Goal: Task Accomplishment & Management: Manage account settings

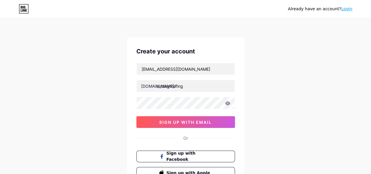
type input "circlegroofing"
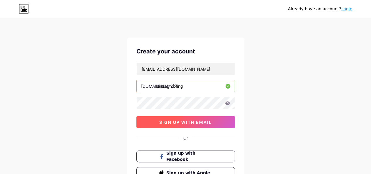
click at [204, 118] on button "sign up with email" at bounding box center [185, 122] width 99 height 12
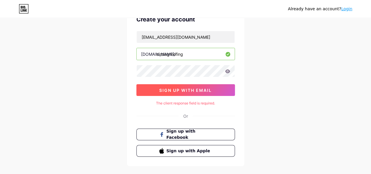
scroll to position [60, 0]
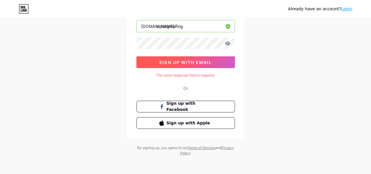
click at [184, 62] on span "sign up with email" at bounding box center [185, 62] width 52 height 5
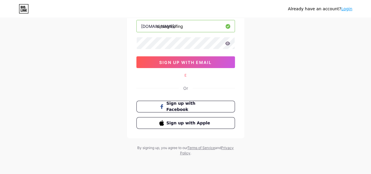
click at [187, 74] on div "E" at bounding box center [185, 75] width 99 height 5
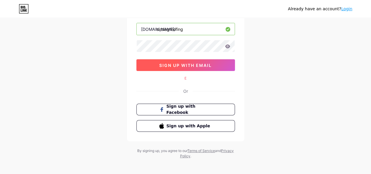
scroll to position [0, 0]
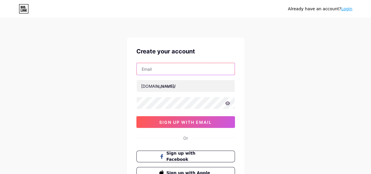
click at [189, 67] on input "text" at bounding box center [186, 69] width 98 height 12
type input "[EMAIL_ADDRESS][DOMAIN_NAME]"
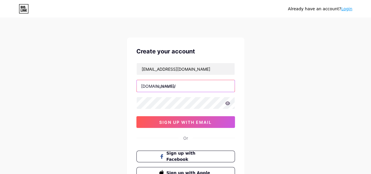
click at [187, 89] on input "text" at bounding box center [186, 86] width 98 height 12
type input "circlegroofing"
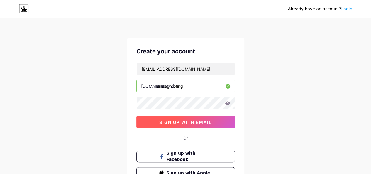
click at [190, 121] on span "sign up with email" at bounding box center [185, 122] width 52 height 5
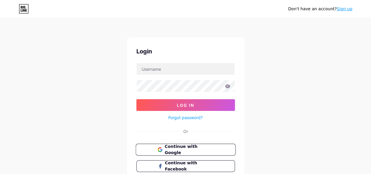
click at [185, 146] on span "Continue with Google" at bounding box center [189, 149] width 49 height 13
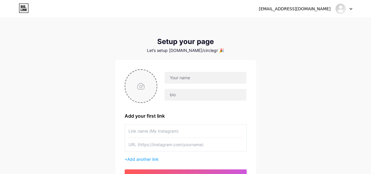
click at [147, 85] on input "file" at bounding box center [141, 86] width 32 height 33
type input "C:\fakepath\Real Logo 1.jpg"
click at [182, 81] on input "text" at bounding box center [206, 78] width 82 height 12
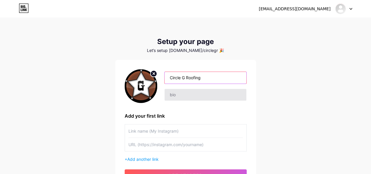
type input "Circle G Roofing"
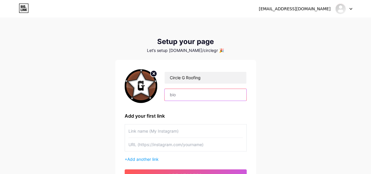
click at [184, 90] on input "text" at bounding box center [206, 95] width 82 height 12
paste input "Trusted Tile Roof Installation Contractor in [GEOGRAPHIC_DATA] delivering exper…"
click at [196, 98] on input "Trusted Tile Roof Installation Contractor in [GEOGRAPHIC_DATA] delivering exper…" at bounding box center [206, 95] width 82 height 12
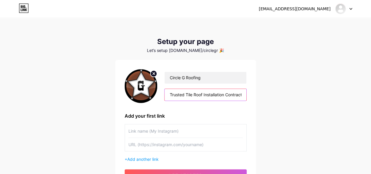
drag, startPoint x: 199, startPoint y: 95, endPoint x: 132, endPoint y: 92, distance: 67.8
click at [132, 92] on div "Circle G Roofing Trusted Tile Roof Installation Contractor in [GEOGRAPHIC_DATA]…" at bounding box center [186, 86] width 122 height 34
click at [196, 99] on input "Trusted Tile Roof Installation Contractor in [GEOGRAPHIC_DATA] delivering exper…" at bounding box center [206, 95] width 82 height 12
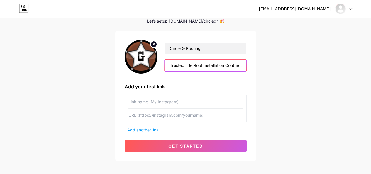
type input "Trusted Tile Roof Installation Contractor in [GEOGRAPHIC_DATA] delivering exper…"
click at [180, 98] on input "text" at bounding box center [185, 101] width 114 height 13
click at [176, 118] on input "text" at bounding box center [185, 115] width 114 height 13
paste input "[URL][DOMAIN_NAME]"
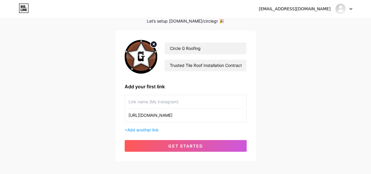
type input "[URL][DOMAIN_NAME]"
click at [148, 104] on input "text" at bounding box center [185, 101] width 114 height 13
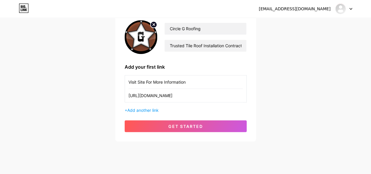
scroll to position [58, 0]
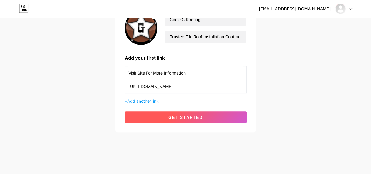
type input "Visit Site For More Information"
click at [180, 115] on span "get started" at bounding box center [185, 117] width 35 height 5
click at [182, 118] on span "get started" at bounding box center [185, 117] width 35 height 5
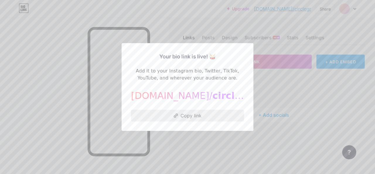
click at [199, 117] on button "Copy link" at bounding box center [187, 116] width 113 height 12
click at [260, 91] on div at bounding box center [187, 87] width 375 height 174
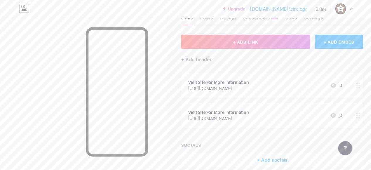
scroll to position [29, 0]
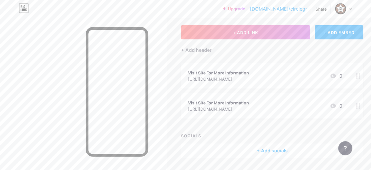
click at [360, 75] on circle at bounding box center [358, 75] width 1 height 1
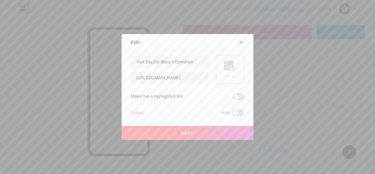
click at [136, 113] on div "Delete" at bounding box center [137, 112] width 12 height 7
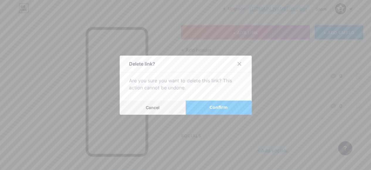
click at [211, 101] on div "Delete link? Are you sure you want to delete this link? This action cannot be u…" at bounding box center [186, 84] width 132 height 59
click at [212, 106] on button "Confirm" at bounding box center [219, 107] width 66 height 14
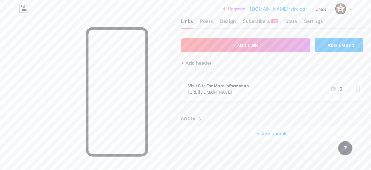
scroll to position [16, 0]
click at [273, 133] on div "+ Add socials" at bounding box center [272, 133] width 182 height 14
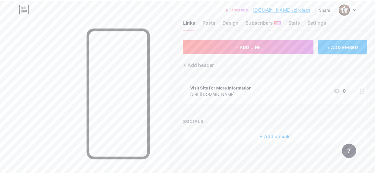
scroll to position [12, 0]
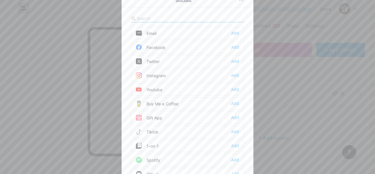
click at [178, 29] on div "Email Add" at bounding box center [187, 33] width 113 height 12
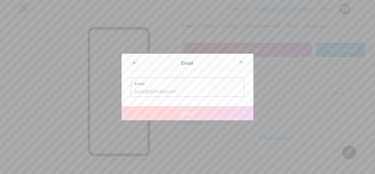
click at [171, 90] on input "text" at bounding box center [188, 92] width 106 height 10
paste input "[EMAIL_ADDRESS][PERSON_NAME][DOMAIN_NAME]"
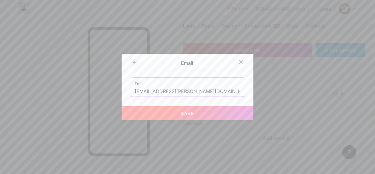
click at [195, 110] on button "Save" at bounding box center [188, 113] width 132 height 14
type input "mailto:[EMAIL_ADDRESS][PERSON_NAME][DOMAIN_NAME]"
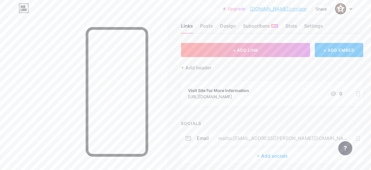
click at [263, 156] on div "+ Add socials" at bounding box center [272, 155] width 182 height 14
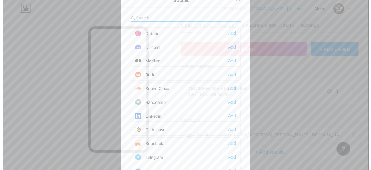
scroll to position [176, 0]
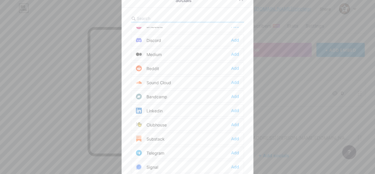
click at [177, 104] on div "Linkedin Add" at bounding box center [187, 110] width 113 height 12
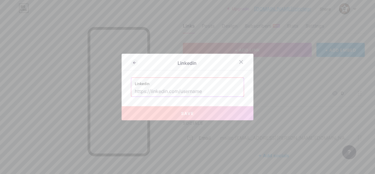
click at [174, 92] on input "text" at bounding box center [188, 92] width 106 height 10
paste input "[DOMAIN_NAME][URL][PERSON_NAME]"
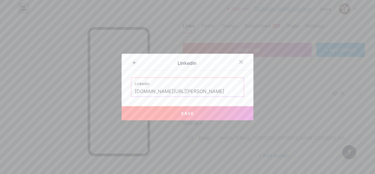
click at [194, 110] on button "Save" at bounding box center [188, 113] width 132 height 14
type input "[URL][DOMAIN_NAME][PERSON_NAME]"
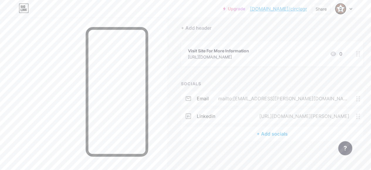
click at [264, 137] on div "+ Add socials" at bounding box center [272, 133] width 182 height 14
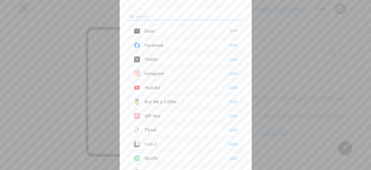
scroll to position [47, 0]
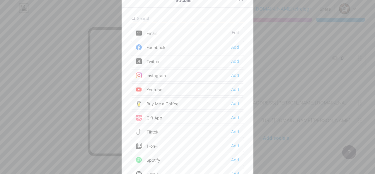
click at [168, 44] on div "Facebook Add" at bounding box center [187, 47] width 113 height 12
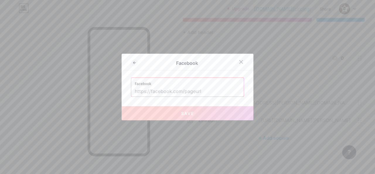
click at [181, 86] on label "Facebook" at bounding box center [188, 82] width 106 height 9
drag, startPoint x: 193, startPoint y: 94, endPoint x: 194, endPoint y: 96, distance: 3.0
click at [193, 94] on input "text" at bounding box center [188, 92] width 106 height 10
paste input "[DOMAIN_NAME][URL]"
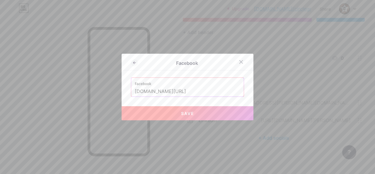
click at [192, 112] on button "Save" at bounding box center [188, 113] width 132 height 14
type input "[URL][DOMAIN_NAME]"
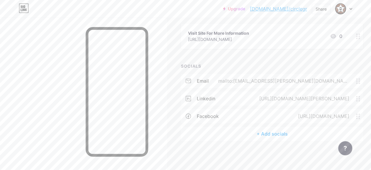
click at [275, 135] on div "+ Add socials" at bounding box center [272, 133] width 182 height 14
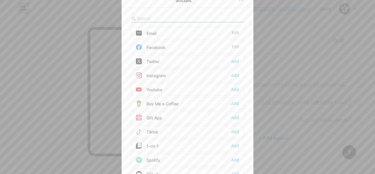
click at [167, 130] on div "Tiktok Add" at bounding box center [187, 132] width 113 height 12
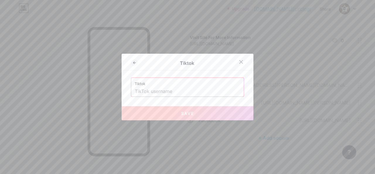
click at [179, 89] on input "text" at bounding box center [188, 92] width 106 height 10
paste input "[DOMAIN_NAME][URL]"
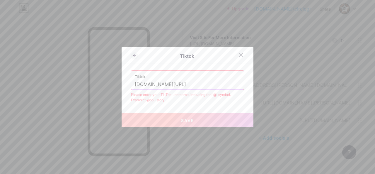
click at [228, 105] on div "Tiktok Tiktok [DOMAIN_NAME][URL] Please enter your TikTok username, including t…" at bounding box center [188, 87] width 132 height 81
click at [162, 86] on input "[DOMAIN_NAME][URL]" at bounding box center [188, 84] width 106 height 10
type input "circlegroofing"
click at [179, 102] on div "Tiktok Tiktok circlegroofing Please enter your TikTok username, including the '…" at bounding box center [188, 87] width 132 height 81
click at [239, 54] on icon at bounding box center [241, 54] width 5 height 5
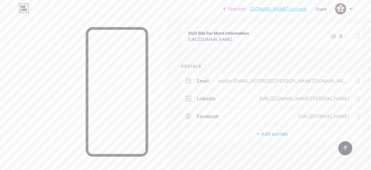
click at [270, 131] on div "+ Add socials" at bounding box center [272, 133] width 182 height 14
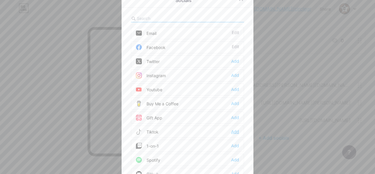
click at [233, 129] on div "Add" at bounding box center [235, 132] width 8 height 6
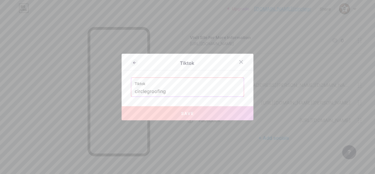
click at [187, 92] on input "circlegroofing" at bounding box center [188, 92] width 106 height 10
click at [216, 89] on input "circlegroofing" at bounding box center [188, 92] width 106 height 10
drag, startPoint x: 216, startPoint y: 89, endPoint x: 5, endPoint y: 89, distance: 210.9
click at [5, 89] on div "Tiktok Tiktok circlegroofing Save" at bounding box center [187, 87] width 375 height 174
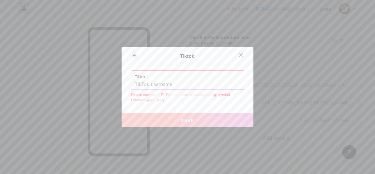
paste input "[DOMAIN_NAME][URL]"
drag, startPoint x: 157, startPoint y: 83, endPoint x: 33, endPoint y: 83, distance: 124.6
click at [33, 83] on div "Tiktok Tiktok [DOMAIN_NAME][URL] Please enter your TikTok username, including t…" at bounding box center [187, 87] width 375 height 174
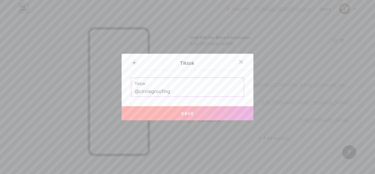
click at [186, 111] on span "Save" at bounding box center [187, 113] width 13 height 5
type input "[URL][DOMAIN_NAME]"
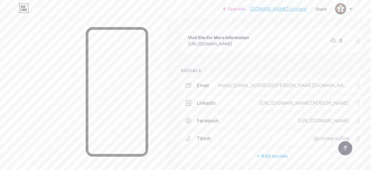
click at [269, 154] on div "+ Add socials" at bounding box center [272, 155] width 182 height 14
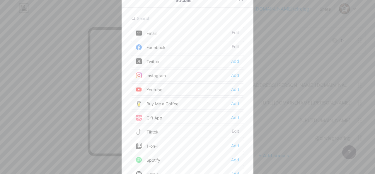
click at [212, 72] on div "Instagram Add" at bounding box center [187, 75] width 113 height 12
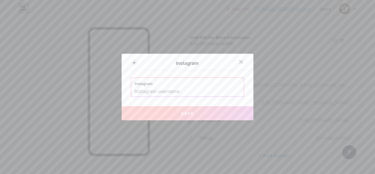
click at [167, 90] on input "text" at bounding box center [188, 92] width 106 height 10
paste input "[DOMAIN_NAME][URL]"
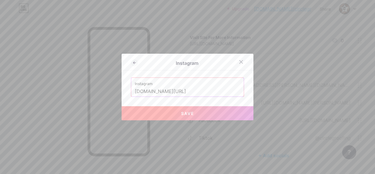
click at [204, 109] on button "Save" at bounding box center [188, 113] width 132 height 14
type input "[URL][DOMAIN_NAME][DOMAIN_NAME]"
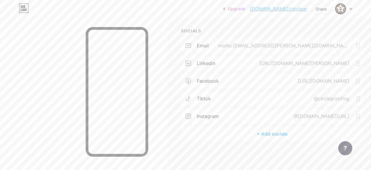
click at [258, 132] on div "+ Add socials" at bounding box center [272, 133] width 182 height 14
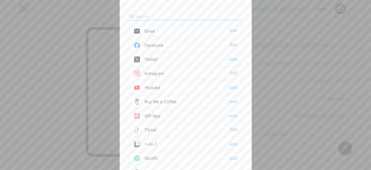
scroll to position [100, 0]
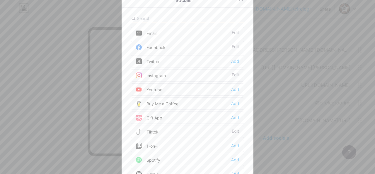
click at [162, 14] on div "Socials Email Edit Facebook Edit Twitter Add Instagram Edit Youtube Add Buy Me …" at bounding box center [188, 87] width 132 height 192
click at [163, 16] on input "text" at bounding box center [169, 18] width 65 height 6
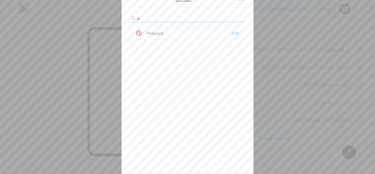
type input "pin"
click at [187, 33] on div "Pinterest Add" at bounding box center [187, 33] width 113 height 12
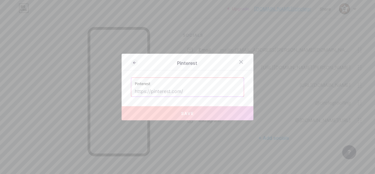
drag, startPoint x: 155, startPoint y: 93, endPoint x: 172, endPoint y: 93, distance: 17.3
click at [155, 93] on input "text" at bounding box center [188, 92] width 106 height 10
paste input "[URL][DOMAIN_NAME]"
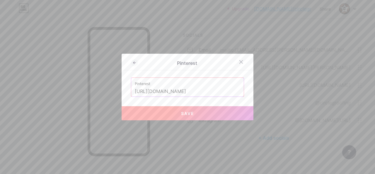
type input "[URL][DOMAIN_NAME]"
click at [214, 115] on button "Save" at bounding box center [188, 113] width 132 height 14
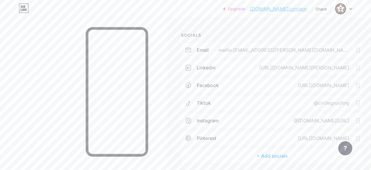
click at [255, 153] on div "+ Add socials" at bounding box center [272, 155] width 182 height 14
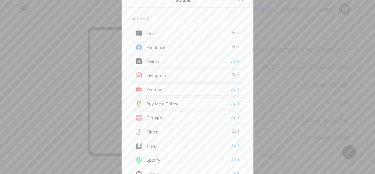
click at [184, 14] on div "Socials Email Edit Facebook Edit Twitter Add Instagram Edit Youtube Add Buy Me …" at bounding box center [188, 87] width 132 height 192
click at [182, 18] on input "text" at bounding box center [169, 18] width 65 height 6
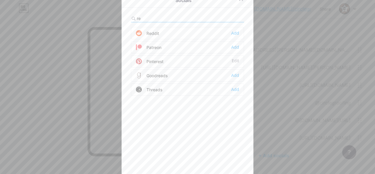
type input "re"
click at [186, 35] on div "Reddit Add" at bounding box center [187, 33] width 113 height 12
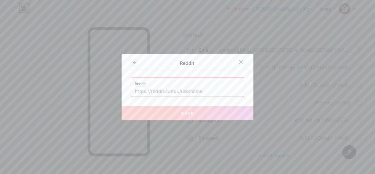
click at [166, 91] on input "text" at bounding box center [188, 92] width 106 height 10
paste input "[DOMAIN_NAME][URL]"
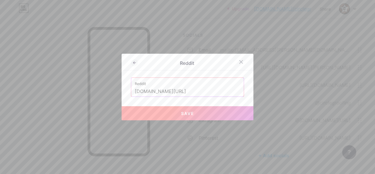
click at [218, 114] on button "Save" at bounding box center [188, 113] width 132 height 14
type input "[URL][DOMAIN_NAME]"
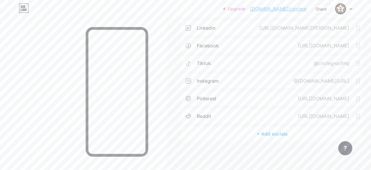
click at [265, 133] on div "+ Add socials" at bounding box center [272, 133] width 182 height 14
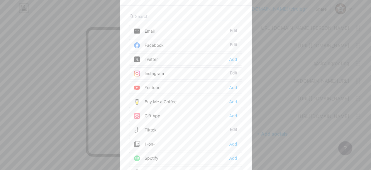
scroll to position [135, 0]
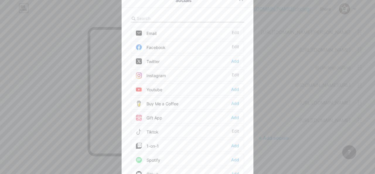
click at [193, 16] on div at bounding box center [187, 19] width 113 height 8
click at [184, 19] on input "text" at bounding box center [169, 18] width 65 height 6
click at [195, 86] on div "Youtube Add" at bounding box center [187, 89] width 113 height 12
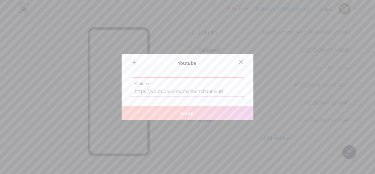
click at [177, 98] on div "Youtube Youtube Save" at bounding box center [188, 87] width 132 height 67
click at [184, 89] on input "text" at bounding box center [188, 92] width 106 height 10
paste input "[DOMAIN_NAME][URL]"
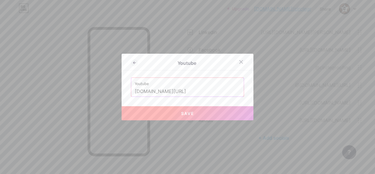
click at [204, 113] on button "Save" at bounding box center [188, 113] width 132 height 14
type input "[URL][DOMAIN_NAME]"
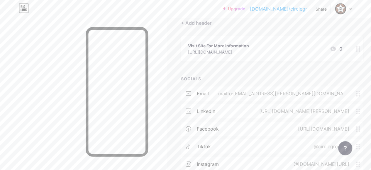
scroll to position [0, 0]
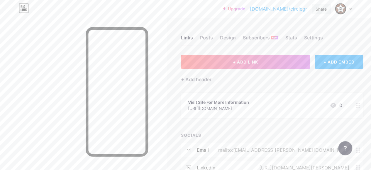
click at [326, 9] on div "Share" at bounding box center [321, 9] width 11 height 6
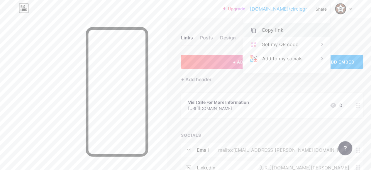
click at [288, 26] on div "Copy link" at bounding box center [286, 30] width 87 height 14
